Goal: Entertainment & Leisure: Consume media (video, audio)

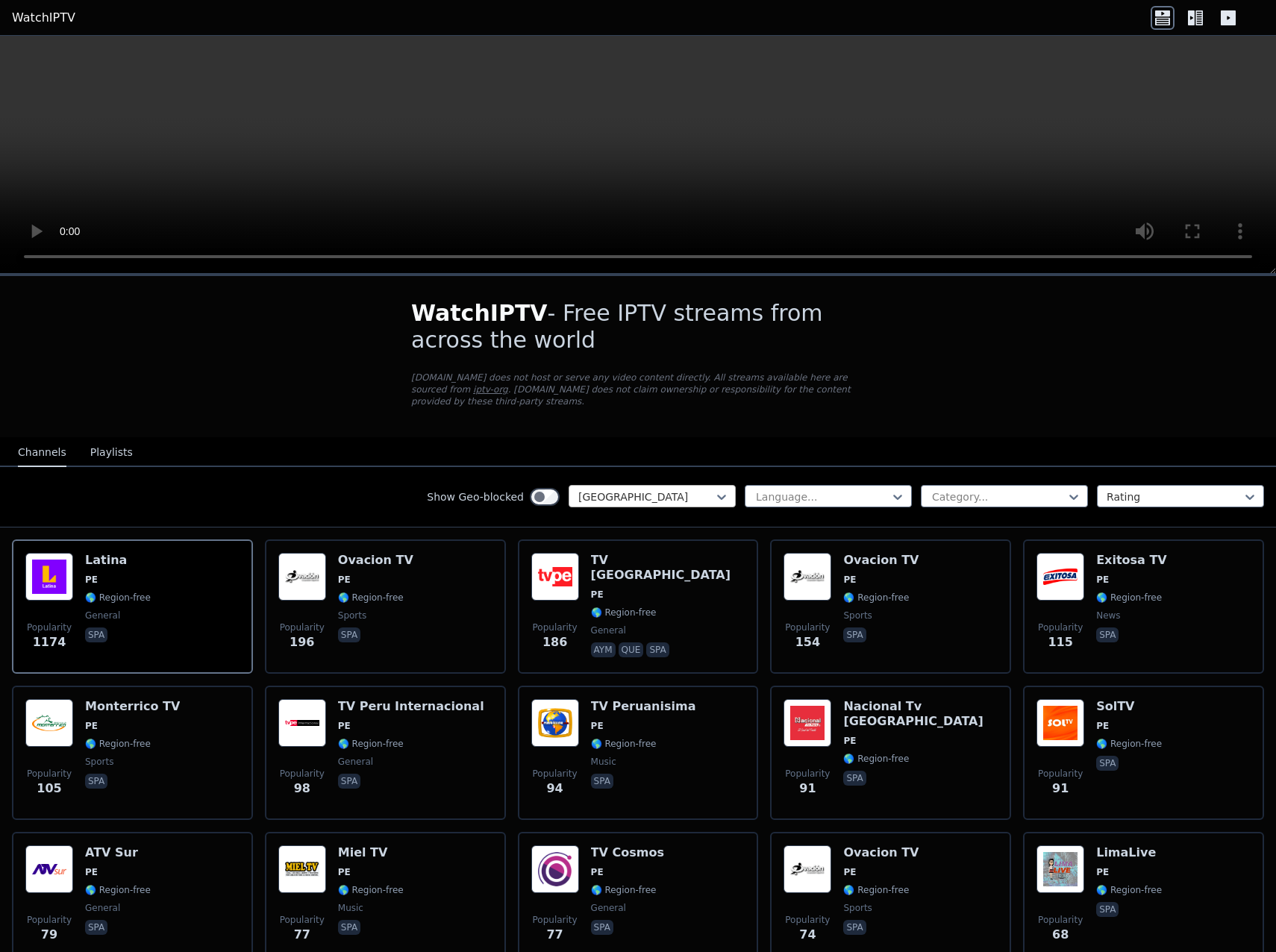
click at [676, 490] on div at bounding box center [646, 497] width 136 height 15
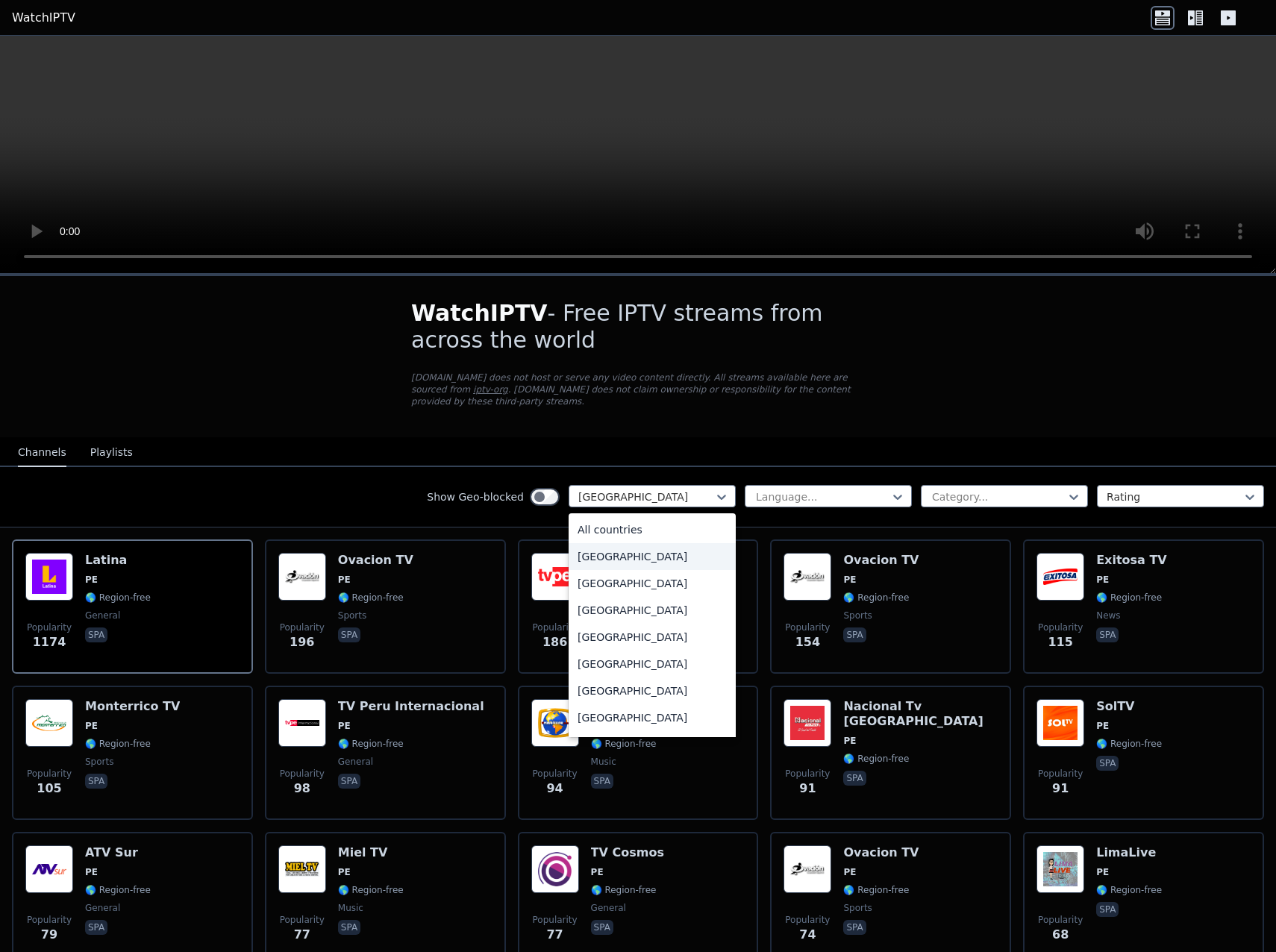
click at [623, 543] on div "[GEOGRAPHIC_DATA]" at bounding box center [652, 556] width 167 height 27
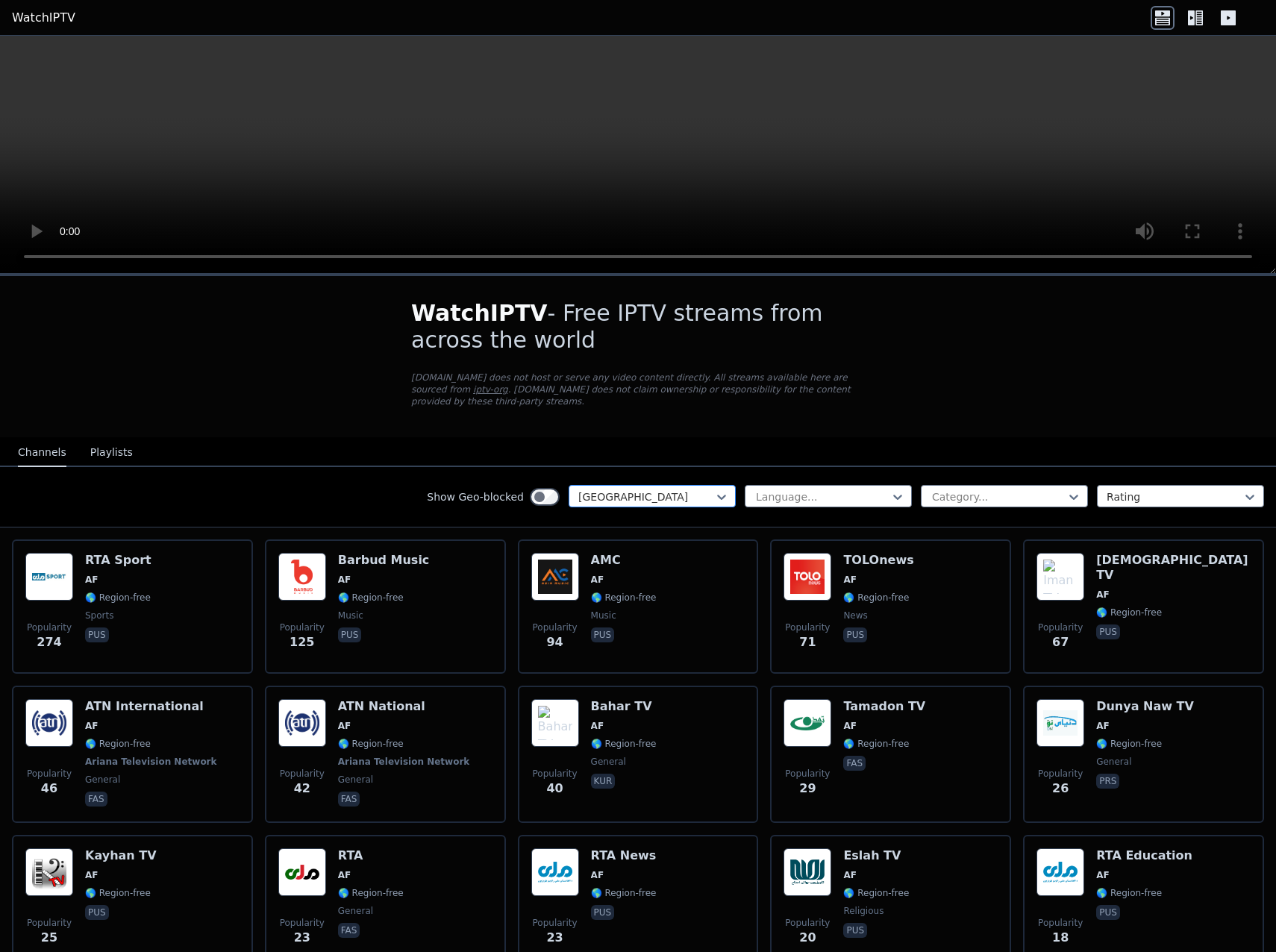
click at [634, 490] on div at bounding box center [646, 497] width 136 height 15
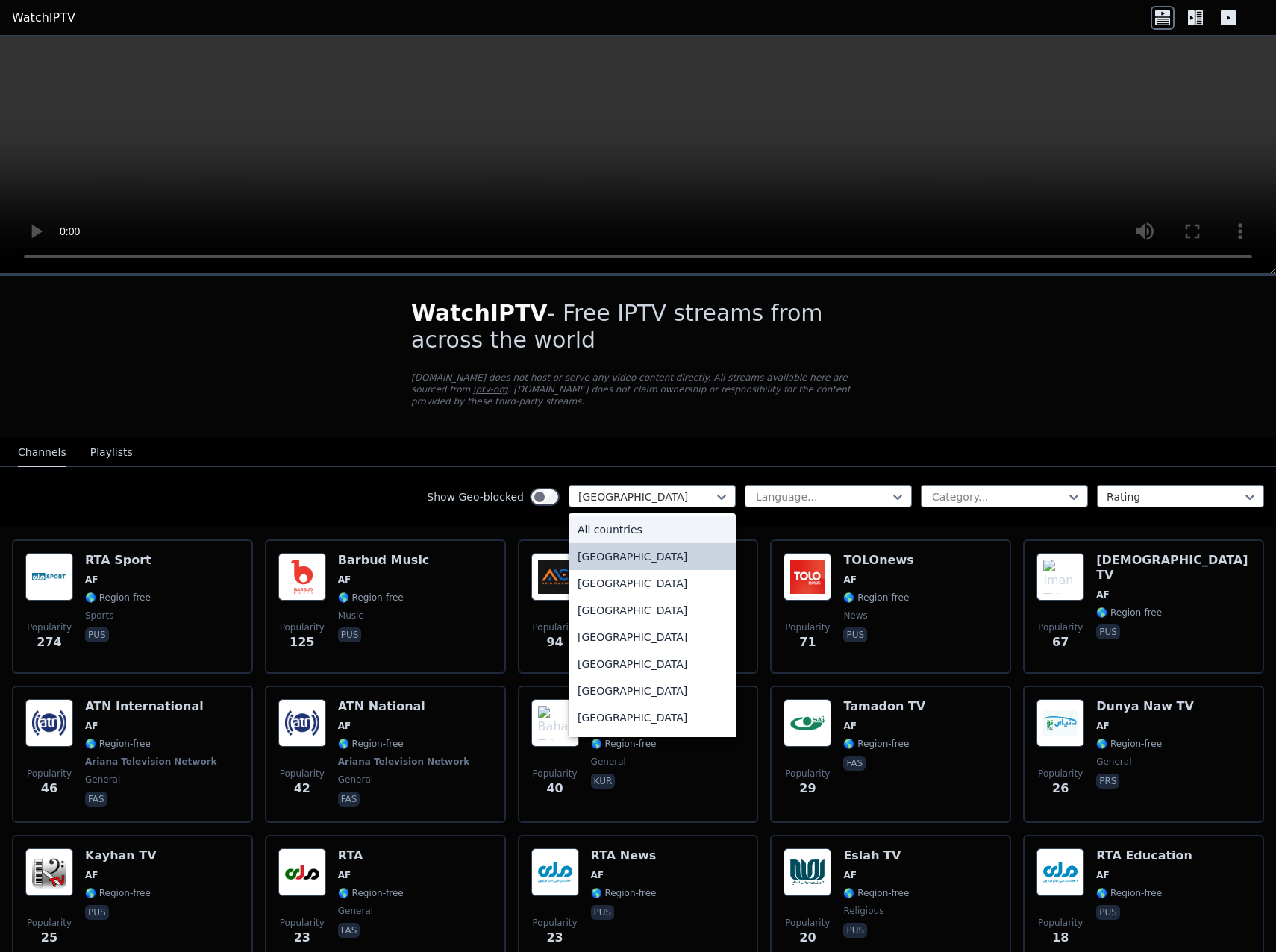
click at [604, 517] on div "All countries" at bounding box center [652, 530] width 167 height 27
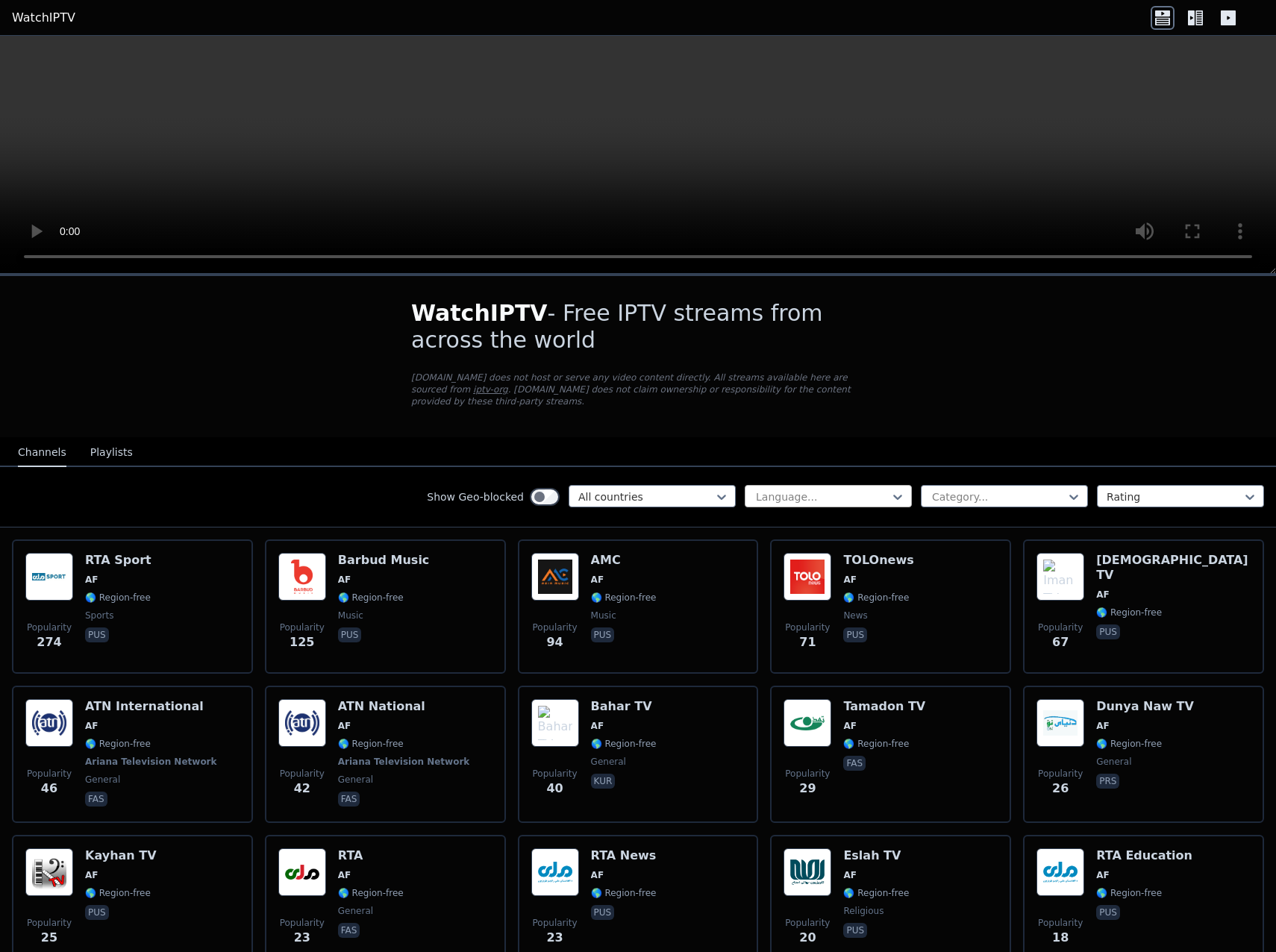
click at [781, 492] on div "Language..." at bounding box center [828, 496] width 167 height 22
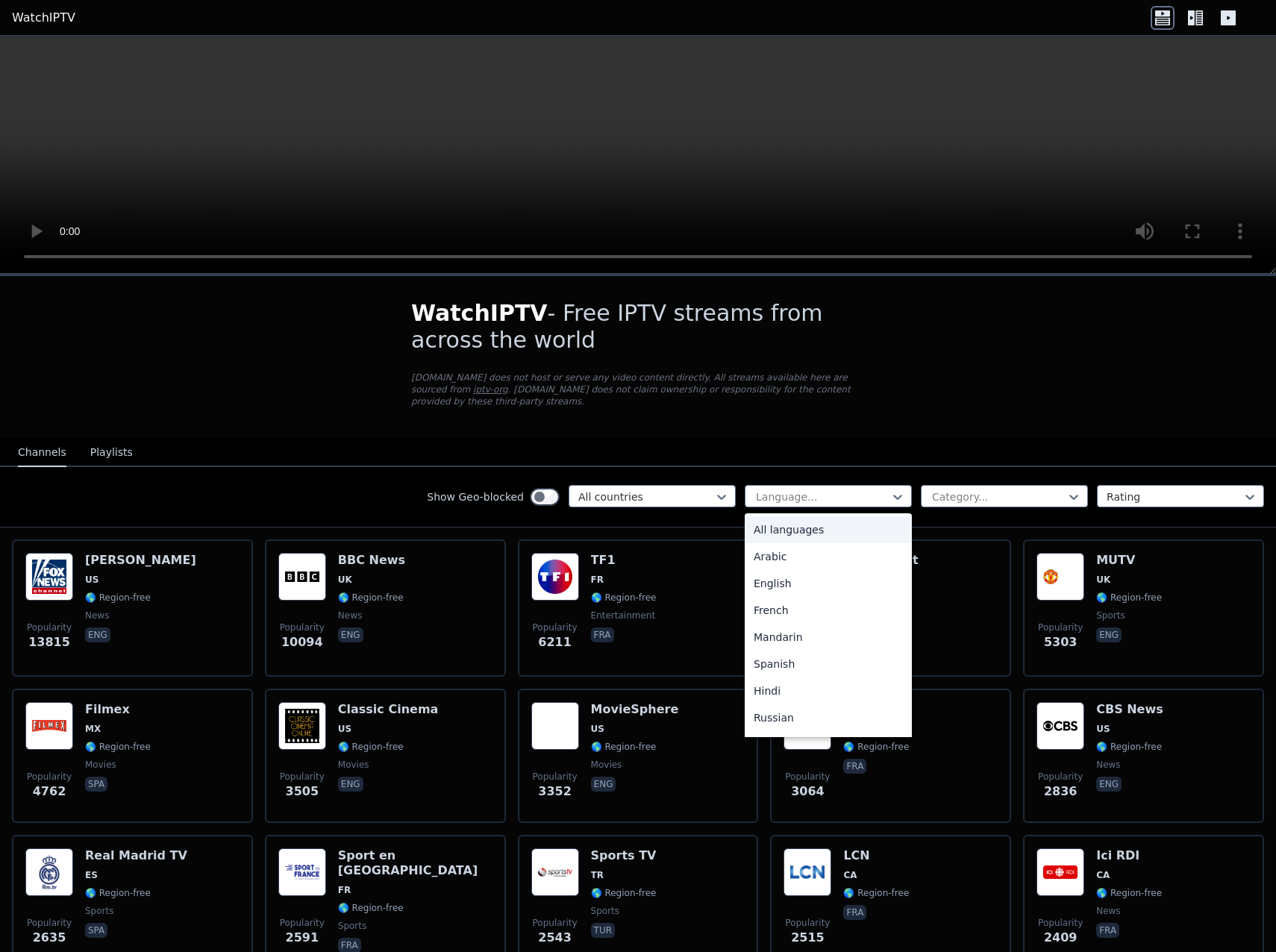
type input "*"
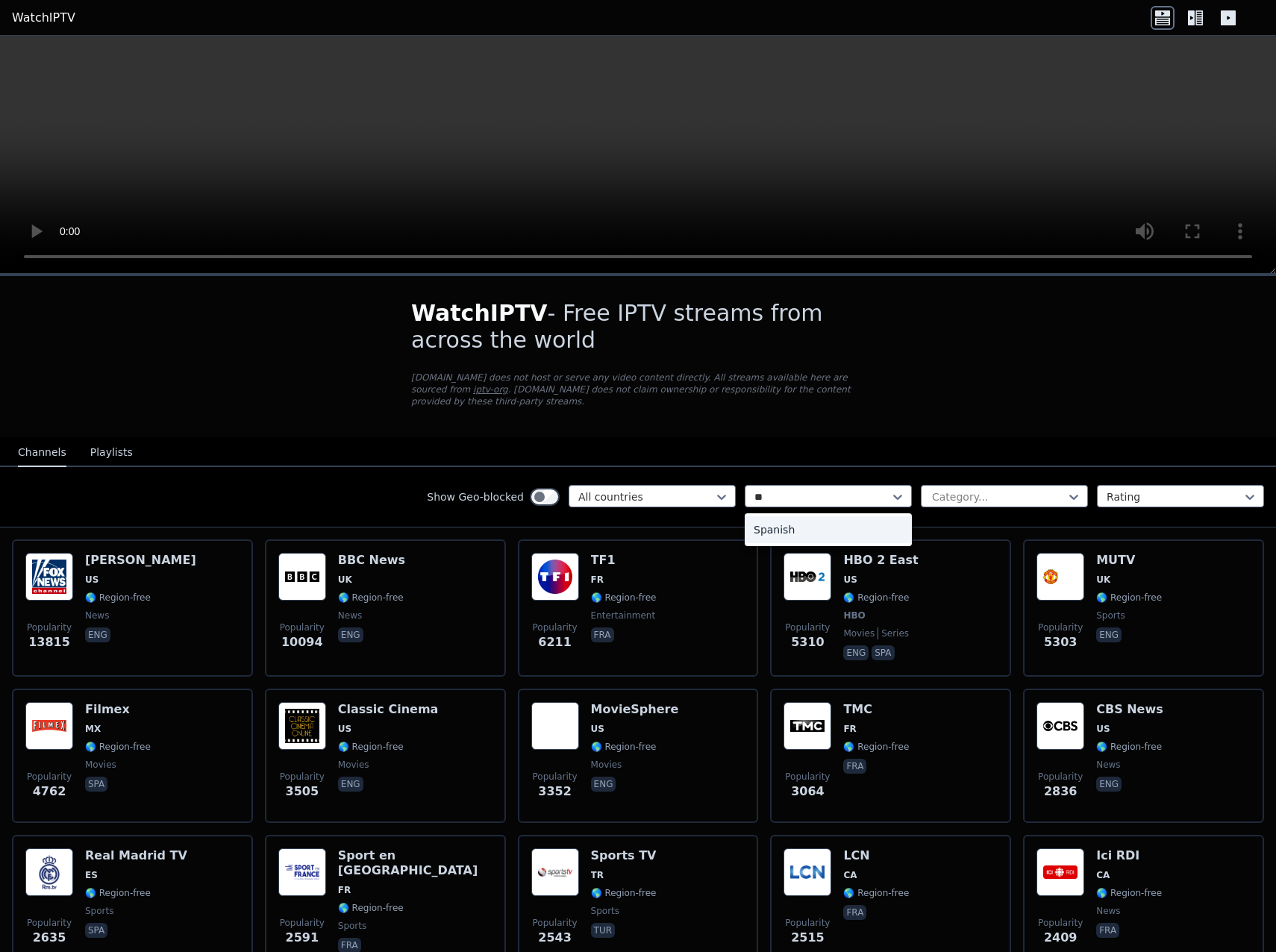
type input "*"
type input "***"
click at [804, 517] on div "Spanish" at bounding box center [828, 530] width 167 height 27
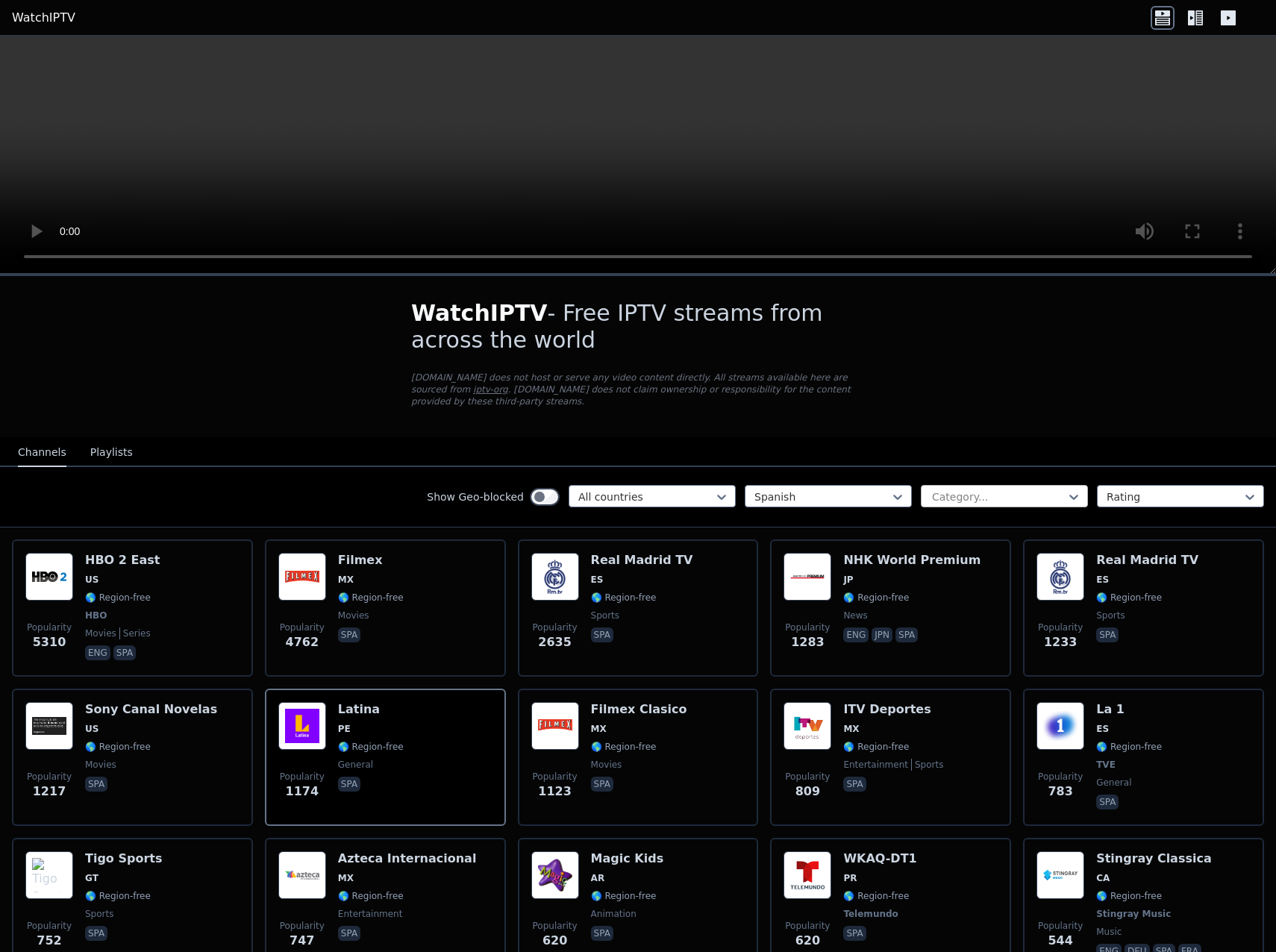
click at [1024, 490] on div at bounding box center [999, 497] width 136 height 15
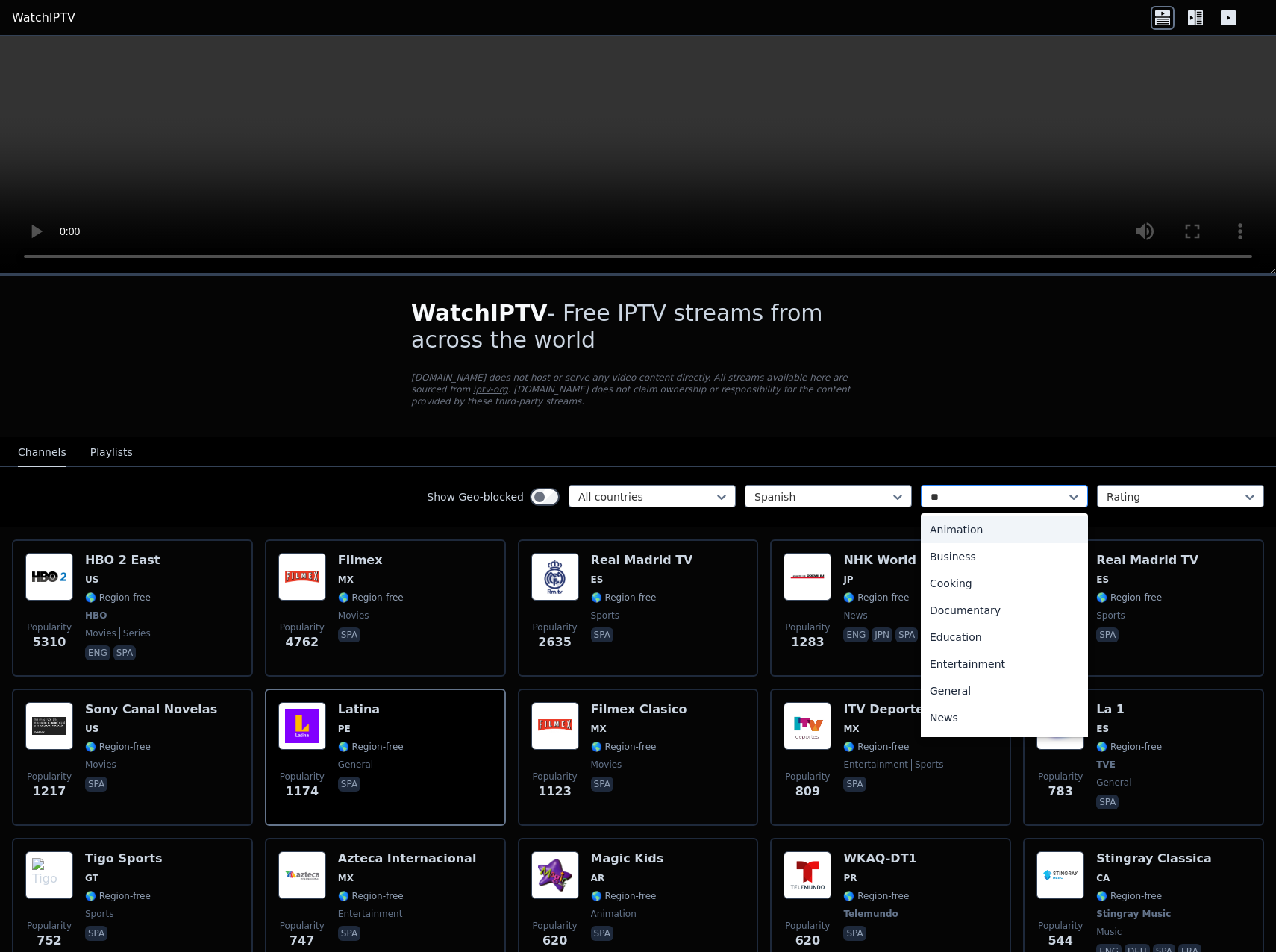
type input "***"
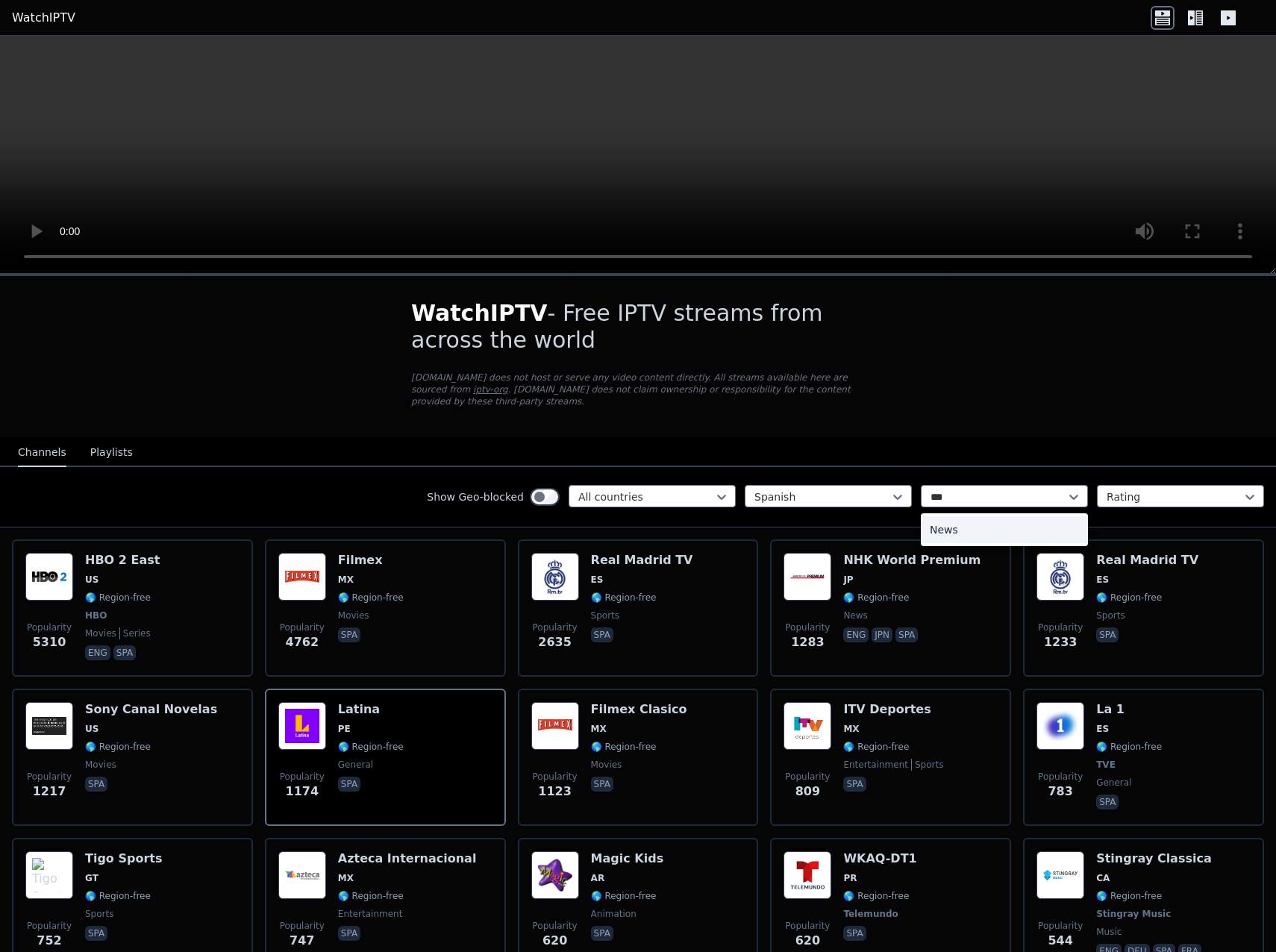
click at [960, 517] on div "News" at bounding box center [1004, 530] width 167 height 27
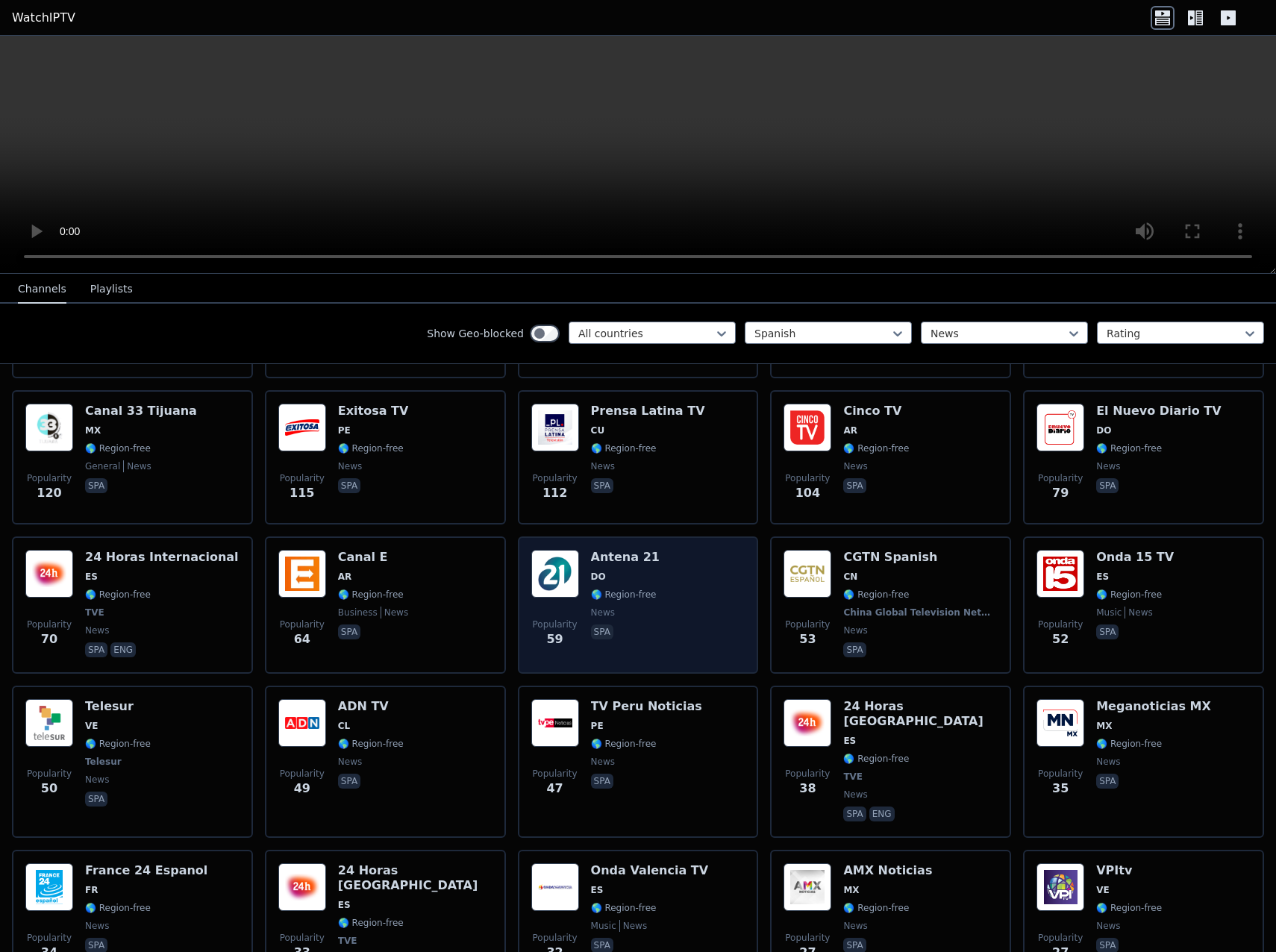
scroll to position [373, 0]
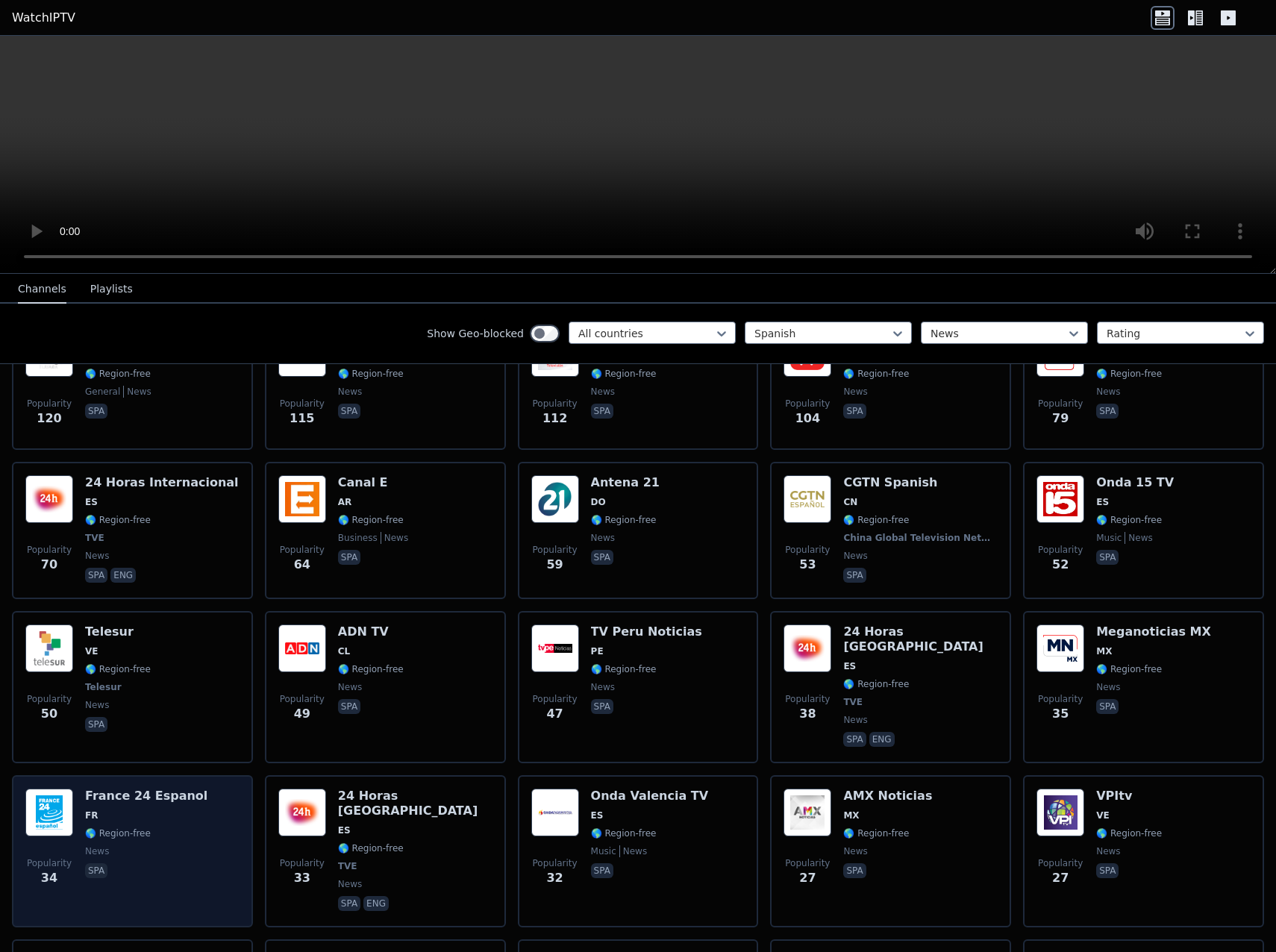
click at [113, 789] on h6 "France 24 Espanol" at bounding box center [146, 796] width 122 height 15
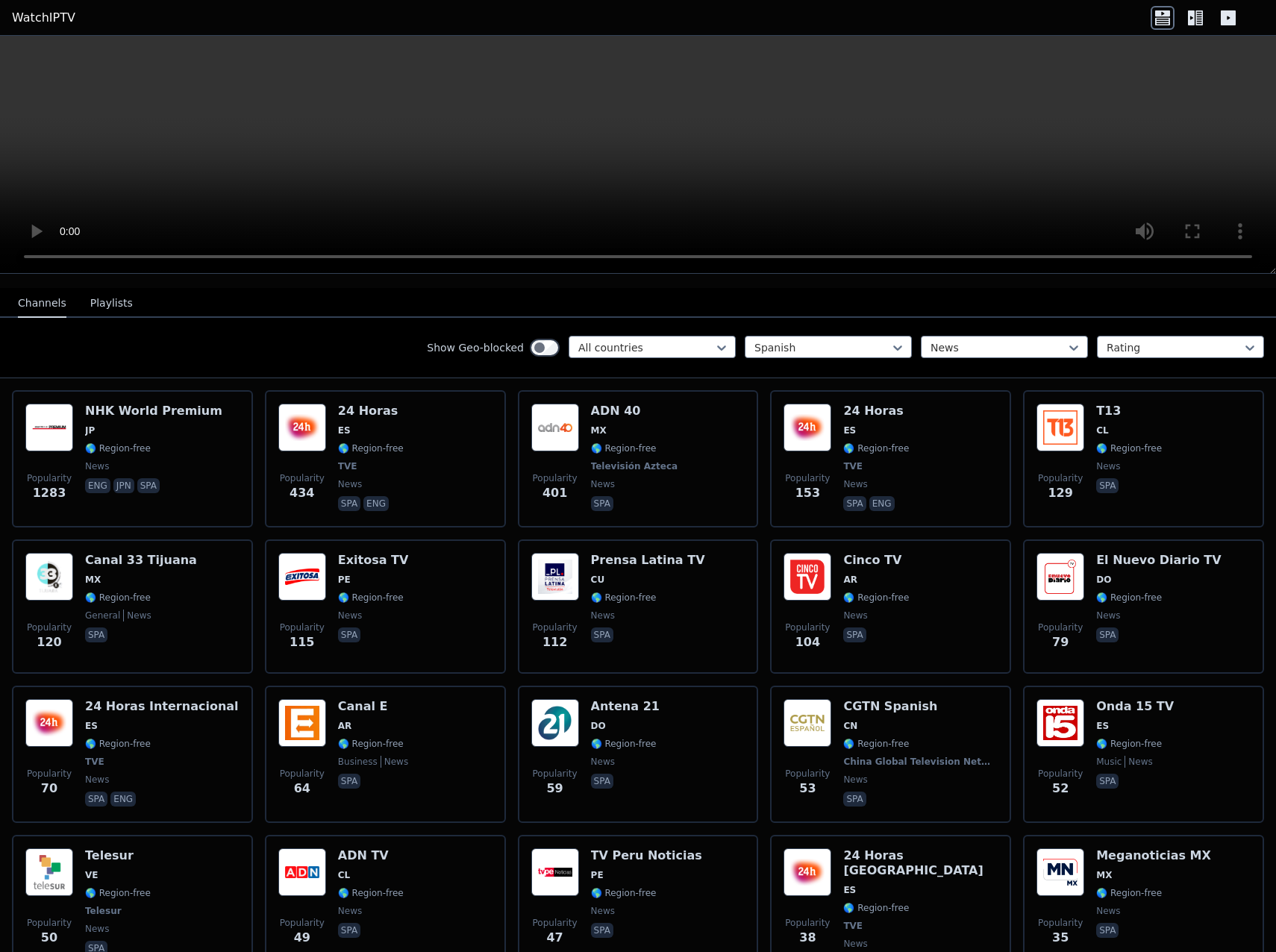
scroll to position [0, 0]
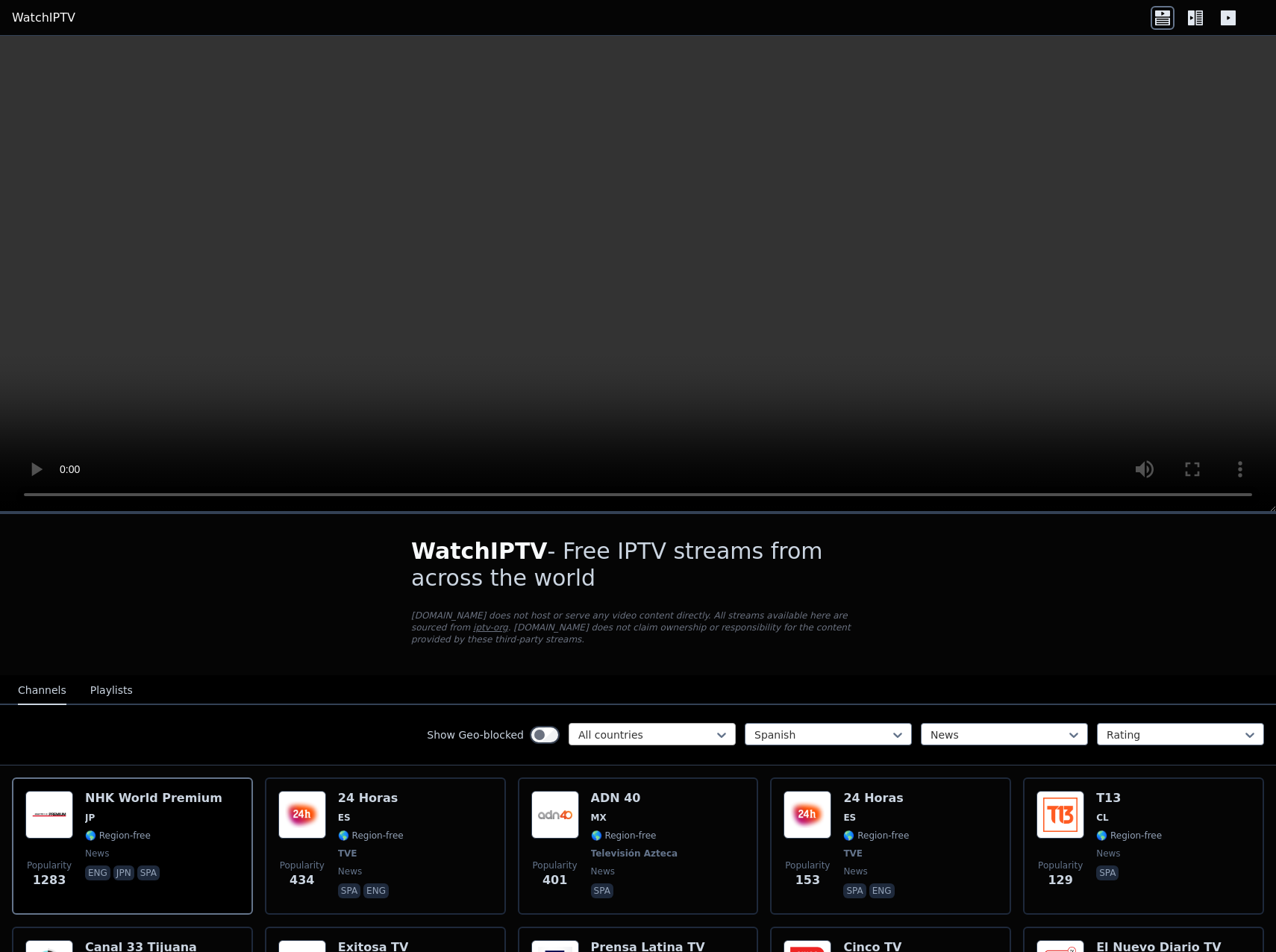
click at [689, 728] on div at bounding box center [646, 735] width 136 height 15
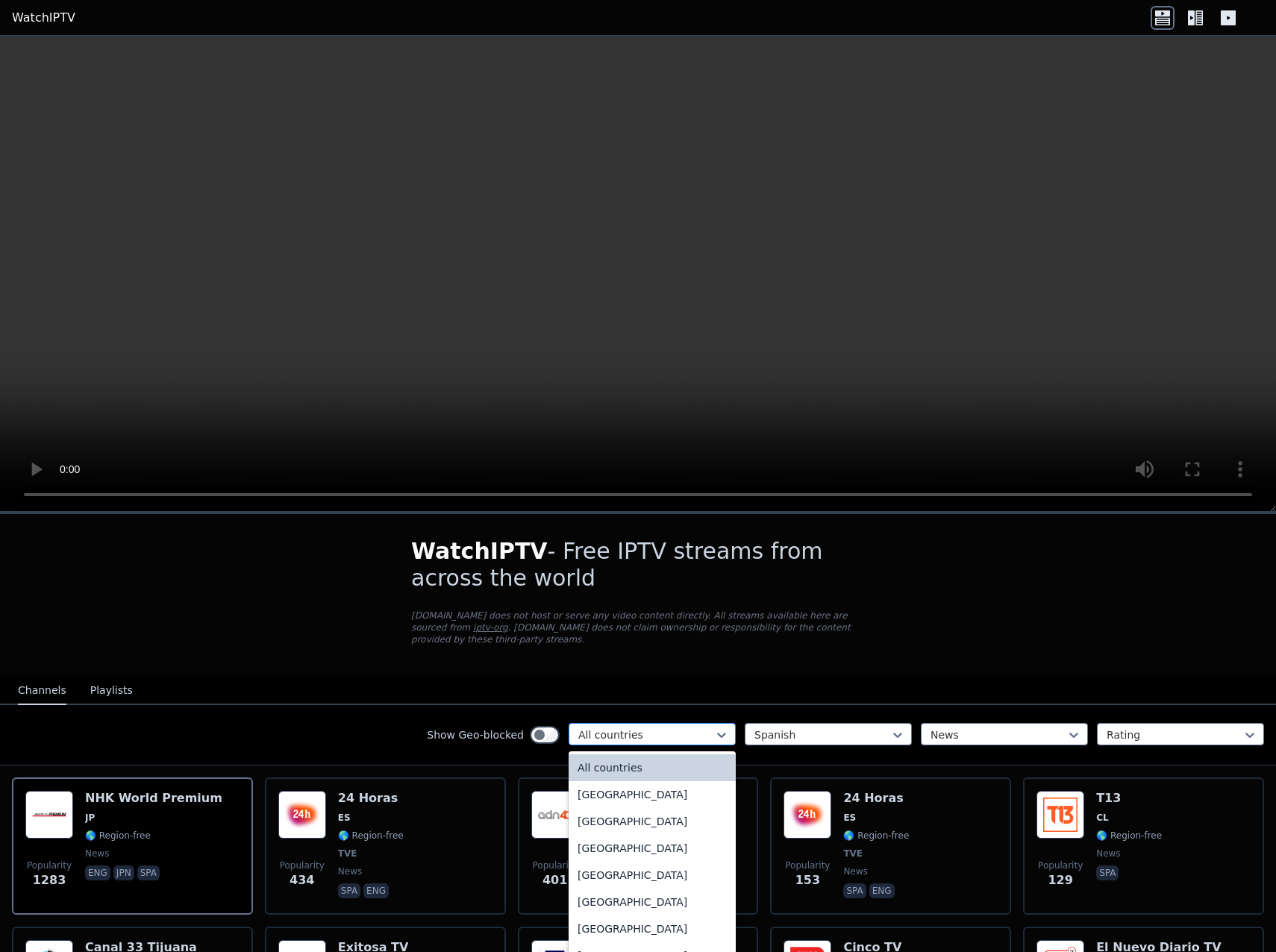
click at [689, 728] on div at bounding box center [646, 735] width 136 height 15
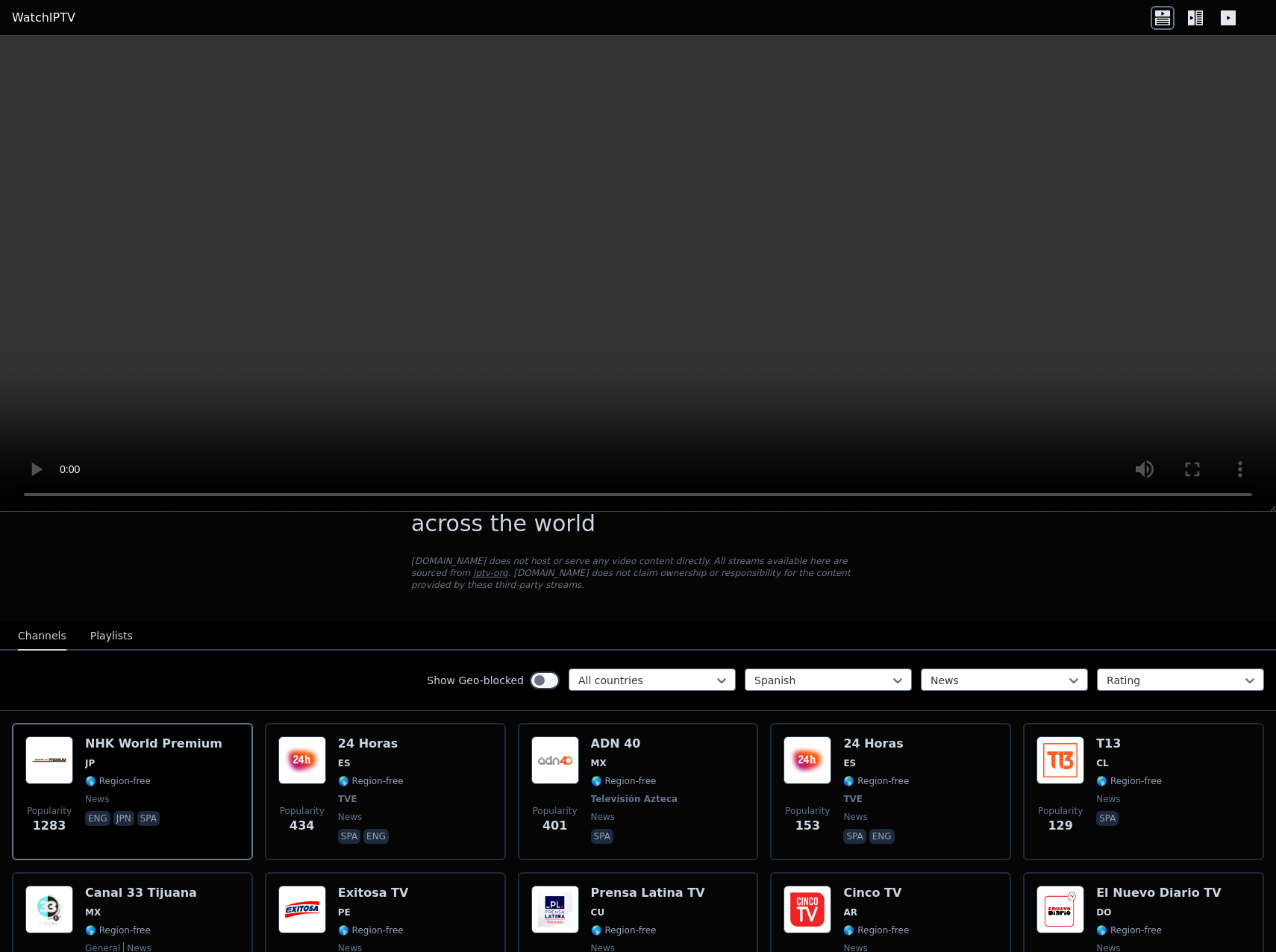
scroll to position [798, 0]
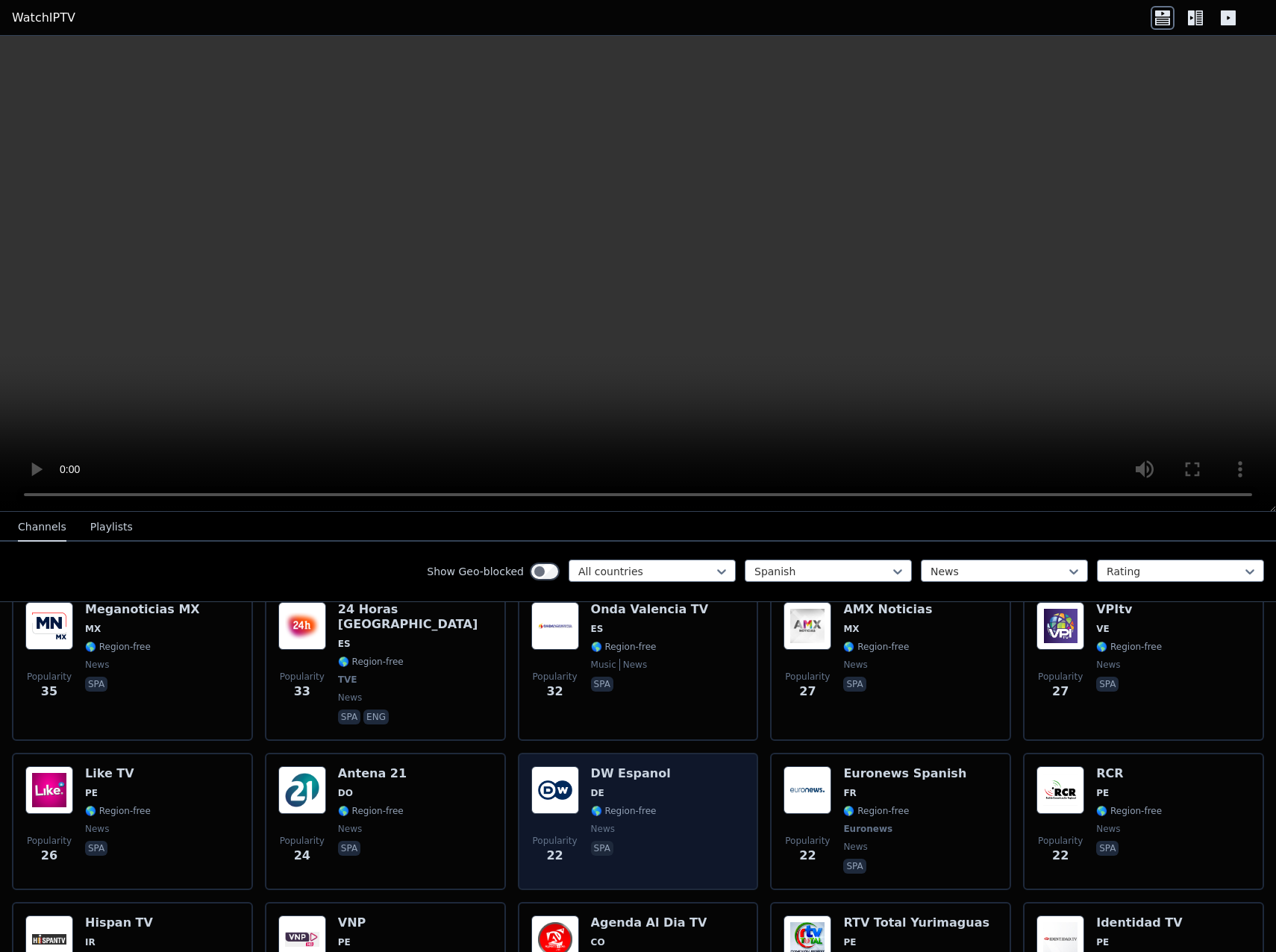
click at [606, 766] on h6 "DW Espanol" at bounding box center [631, 774] width 80 height 15
